Goal: Task Accomplishment & Management: Manage account settings

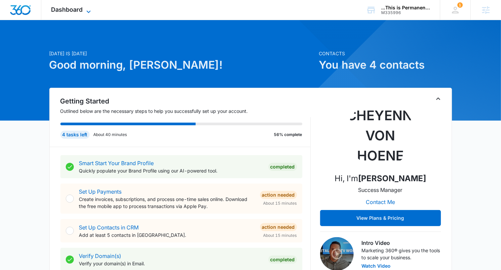
click at [80, 7] on span "Dashboard" at bounding box center [67, 9] width 32 height 7
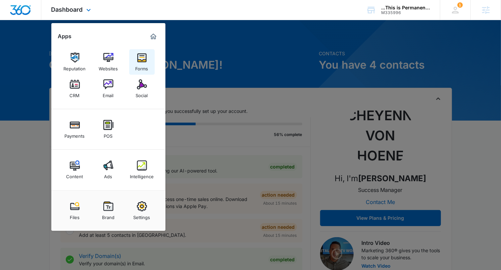
click at [138, 66] on div "Forms" at bounding box center [141, 67] width 13 height 9
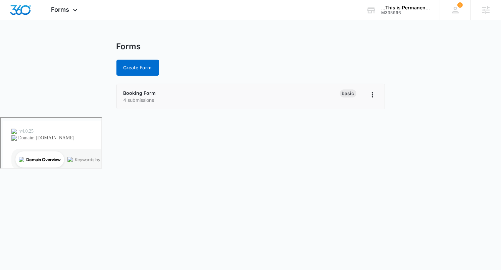
click at [165, 97] on p "4 submissions" at bounding box center [231, 100] width 216 height 7
click at [141, 92] on link "Booking Form" at bounding box center [139, 93] width 33 height 6
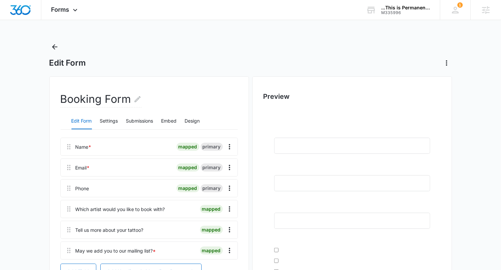
click at [119, 120] on div "Edit Form Settings Submissions Embed Design" at bounding box center [148, 121] width 177 height 17
click at [110, 121] on button "Settings" at bounding box center [109, 121] width 18 height 16
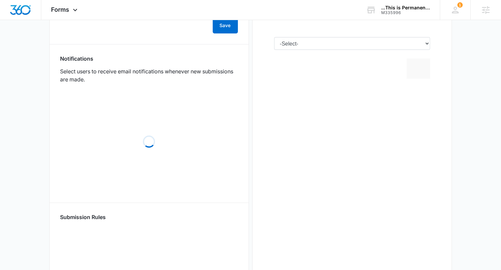
scroll to position [317, 0]
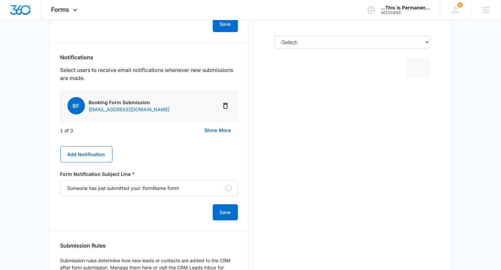
click at [104, 110] on p "[EMAIL_ADDRESS][DOMAIN_NAME]" at bounding box center [129, 109] width 81 height 7
click at [217, 129] on button "Show More" at bounding box center [218, 130] width 40 height 16
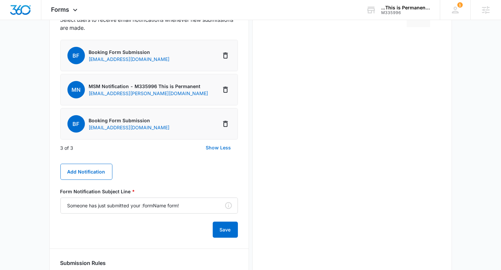
scroll to position [369, 0]
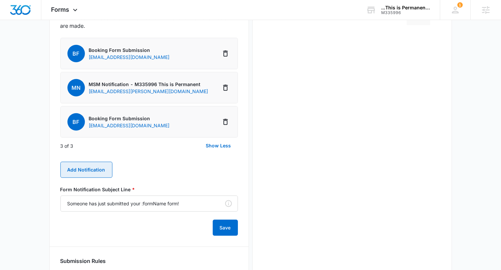
click at [96, 165] on button "Add Notification" at bounding box center [86, 170] width 52 height 16
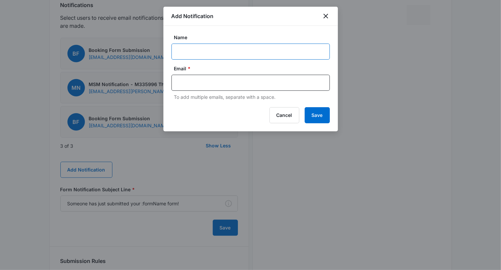
click at [183, 50] on input "Name" at bounding box center [250, 52] width 158 height 16
click at [328, 17] on icon "close" at bounding box center [326, 16] width 8 height 8
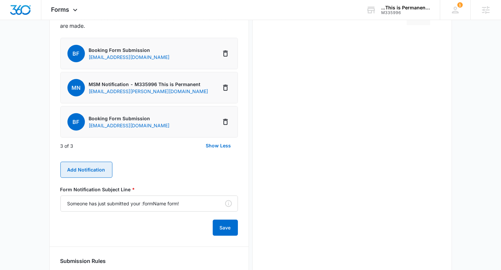
click at [78, 167] on button "Add Notification" at bounding box center [86, 170] width 52 height 16
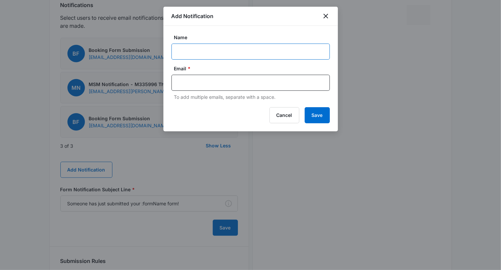
click at [220, 55] on input "Name" at bounding box center [250, 52] width 158 height 16
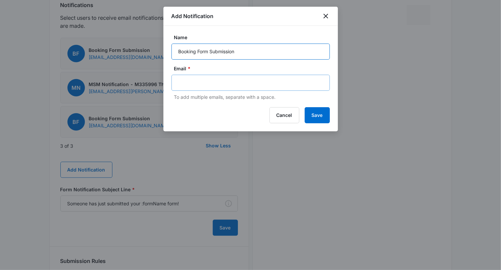
type input "Booking Form Submission"
click at [230, 89] on div at bounding box center [250, 83] width 158 height 16
click at [221, 85] on input "text" at bounding box center [251, 83] width 146 height 10
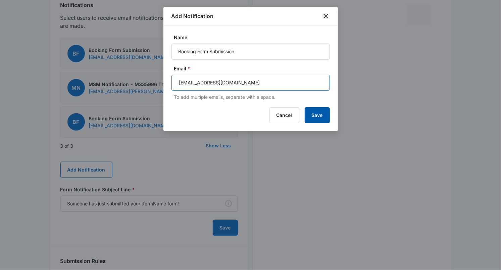
type input "9203057775@mms.uscc.net"
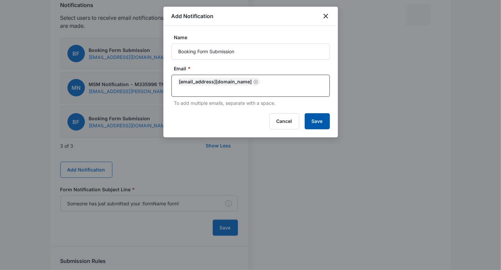
click at [310, 116] on button "Save" at bounding box center [316, 121] width 25 height 16
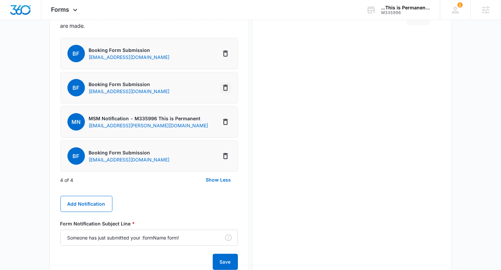
click at [227, 86] on icon "Delete Notification" at bounding box center [225, 88] width 8 height 8
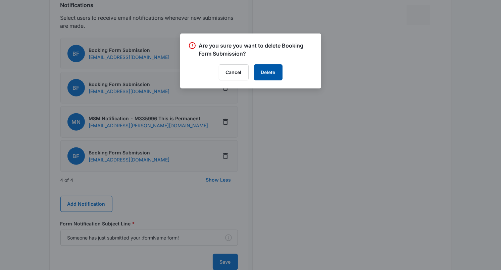
click at [270, 74] on button "Delete" at bounding box center [268, 72] width 28 height 16
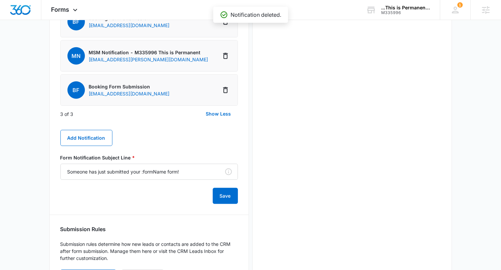
scroll to position [422, 0]
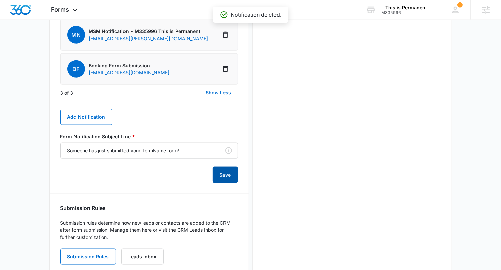
click at [224, 176] on button "Save" at bounding box center [225, 175] width 25 height 16
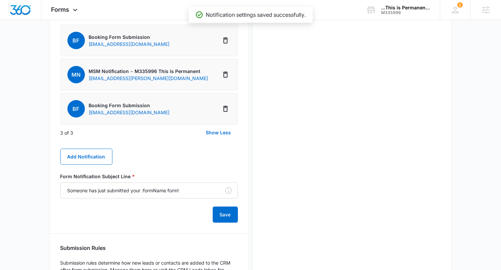
scroll to position [346, 0]
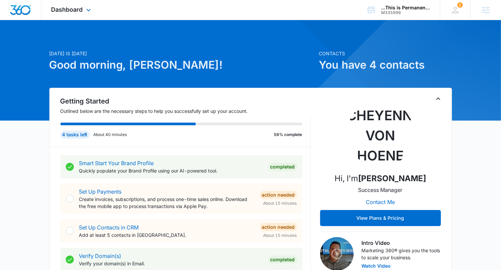
click at [77, 14] on div "Dashboard Apps Reputation Websites Forms CRM Email Social Payments POS Content …" at bounding box center [71, 10] width 61 height 20
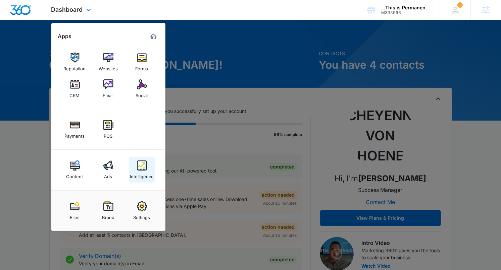
click at [141, 172] on div "Intelligence" at bounding box center [142, 175] width 24 height 9
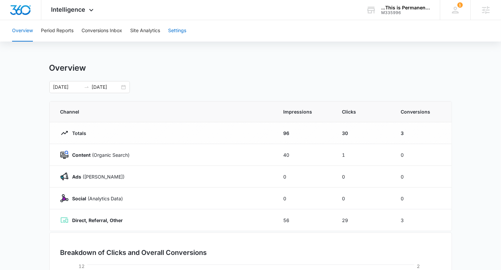
click at [171, 32] on button "Settings" at bounding box center [177, 30] width 18 height 21
